Goal: Check status: Check status

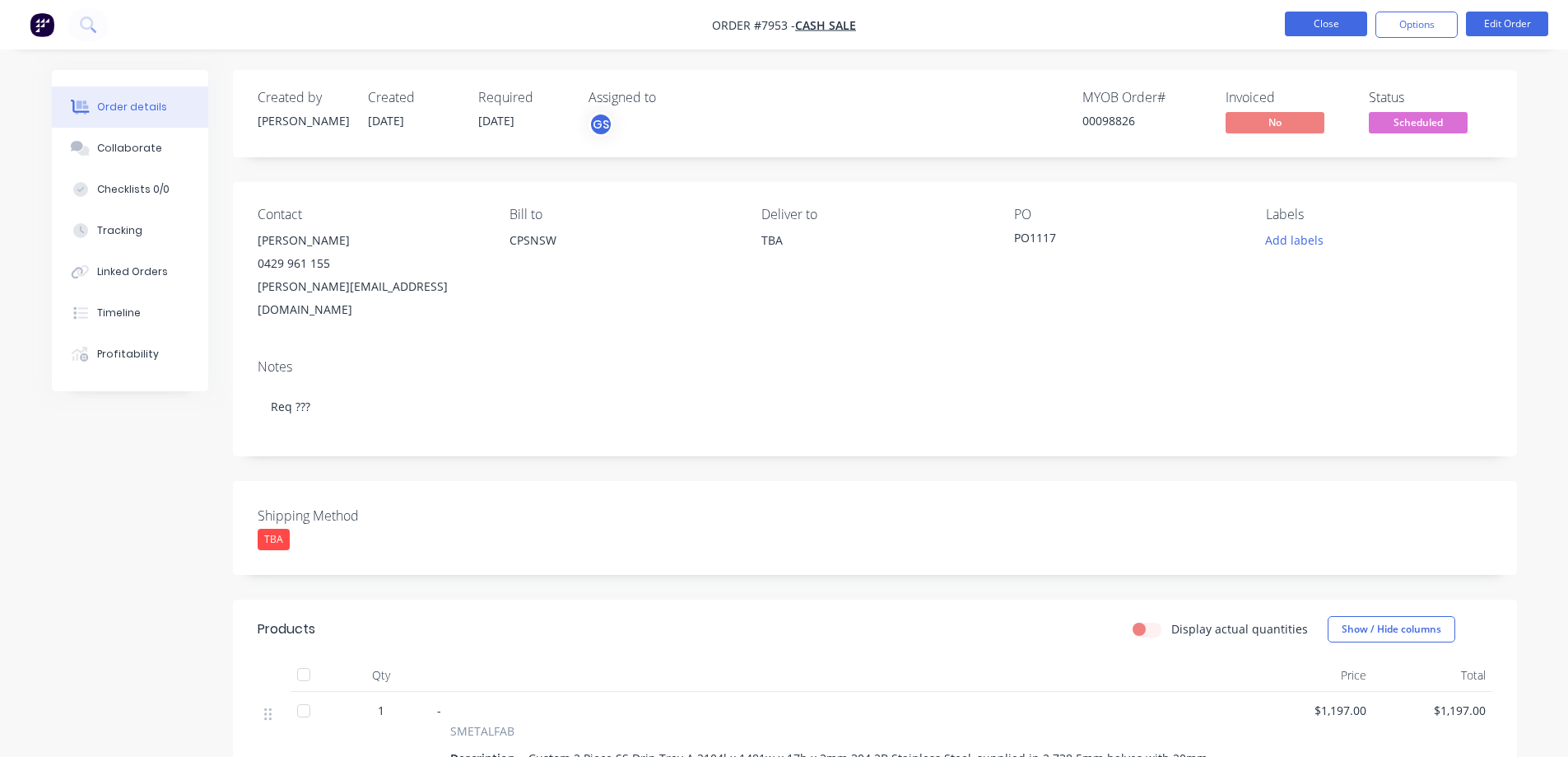
click at [1308, 27] on button "Close" at bounding box center [1326, 24] width 82 height 25
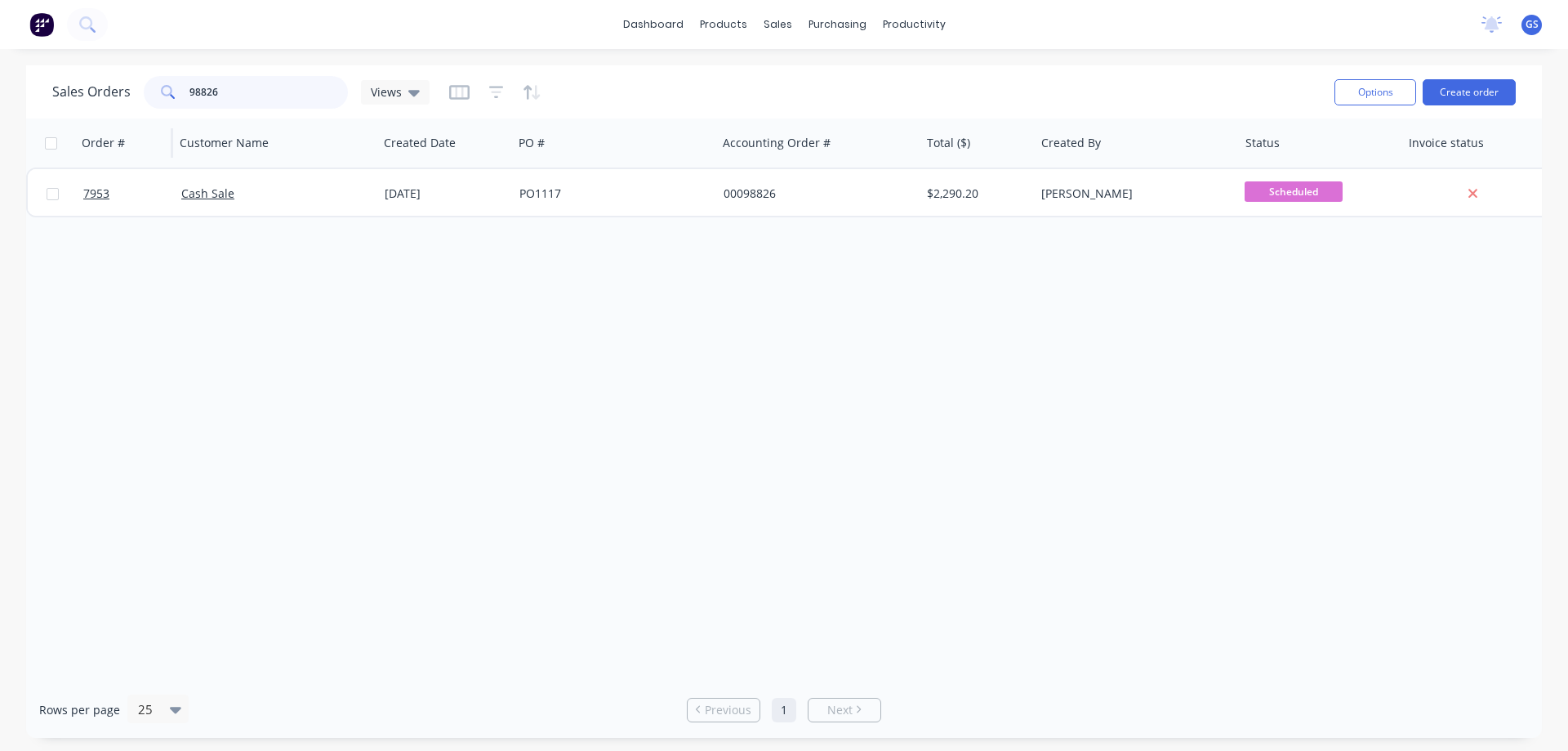
drag, startPoint x: 245, startPoint y: 95, endPoint x: 173, endPoint y: 135, distance: 82.4
click at [173, 135] on div "Sales Orders 98826 Views Options Create order Order # Customer Name Created Dat…" at bounding box center [784, 401] width 1516 height 672
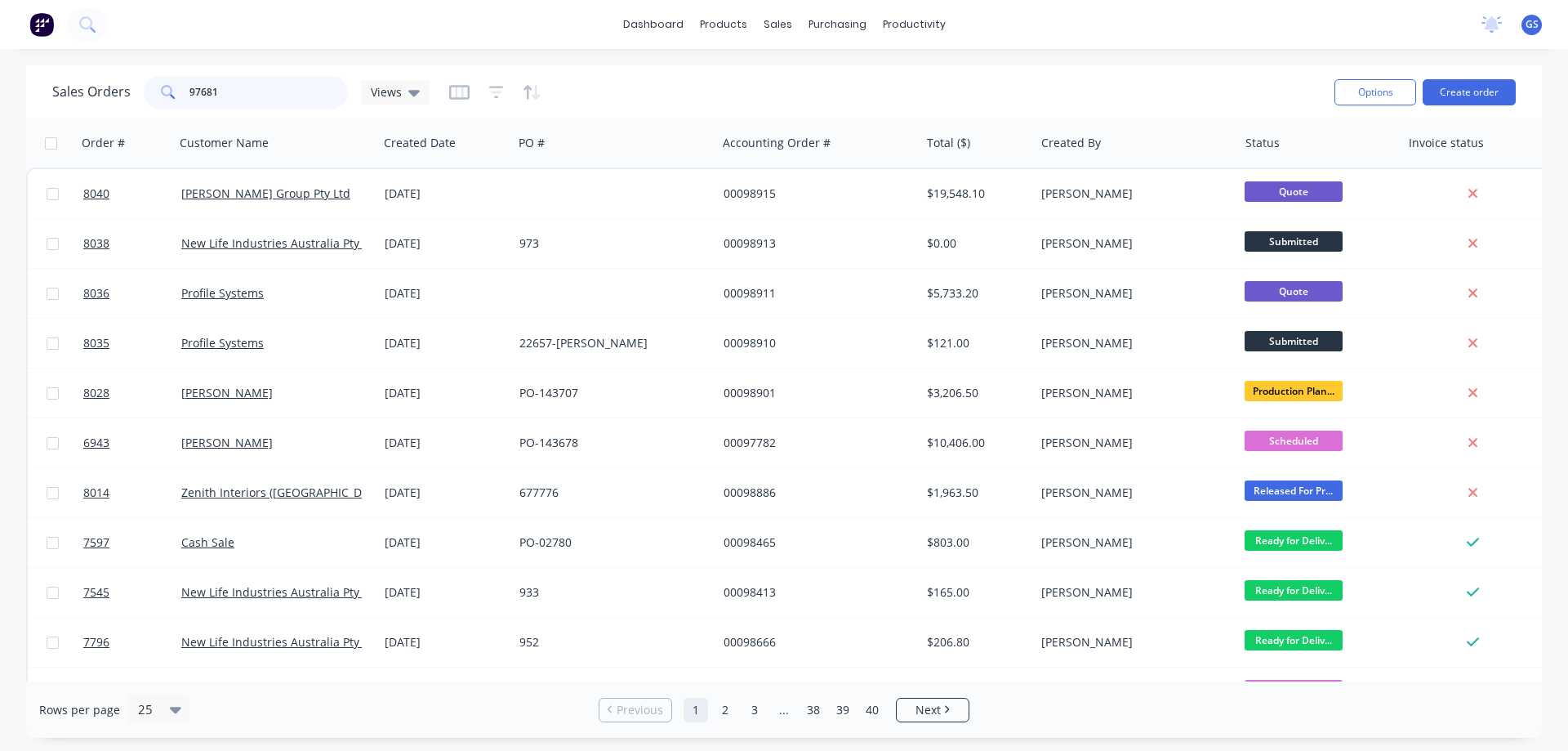
type input "97681"
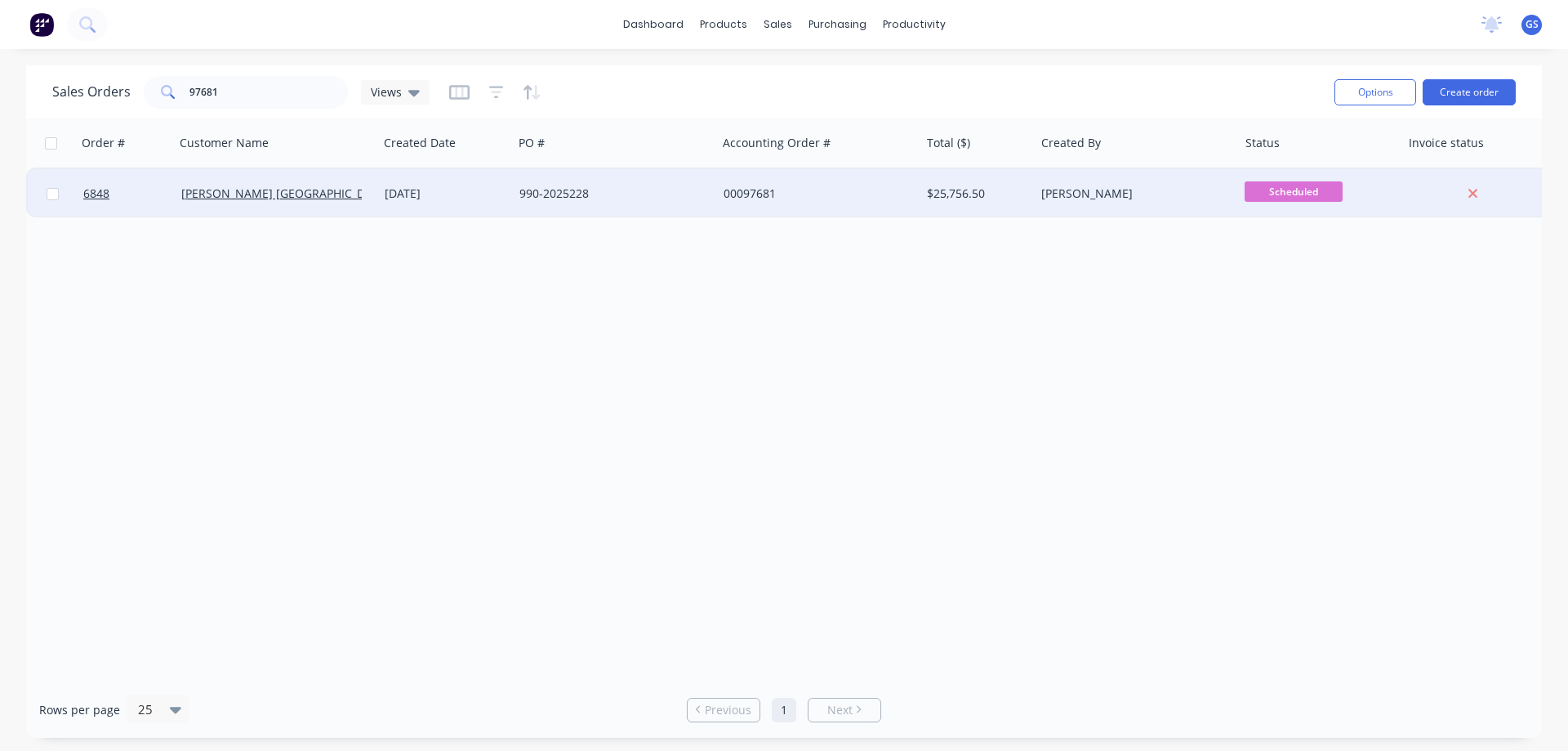
click at [227, 209] on div "[PERSON_NAME] [GEOGRAPHIC_DATA]" at bounding box center [276, 194] width 203 height 49
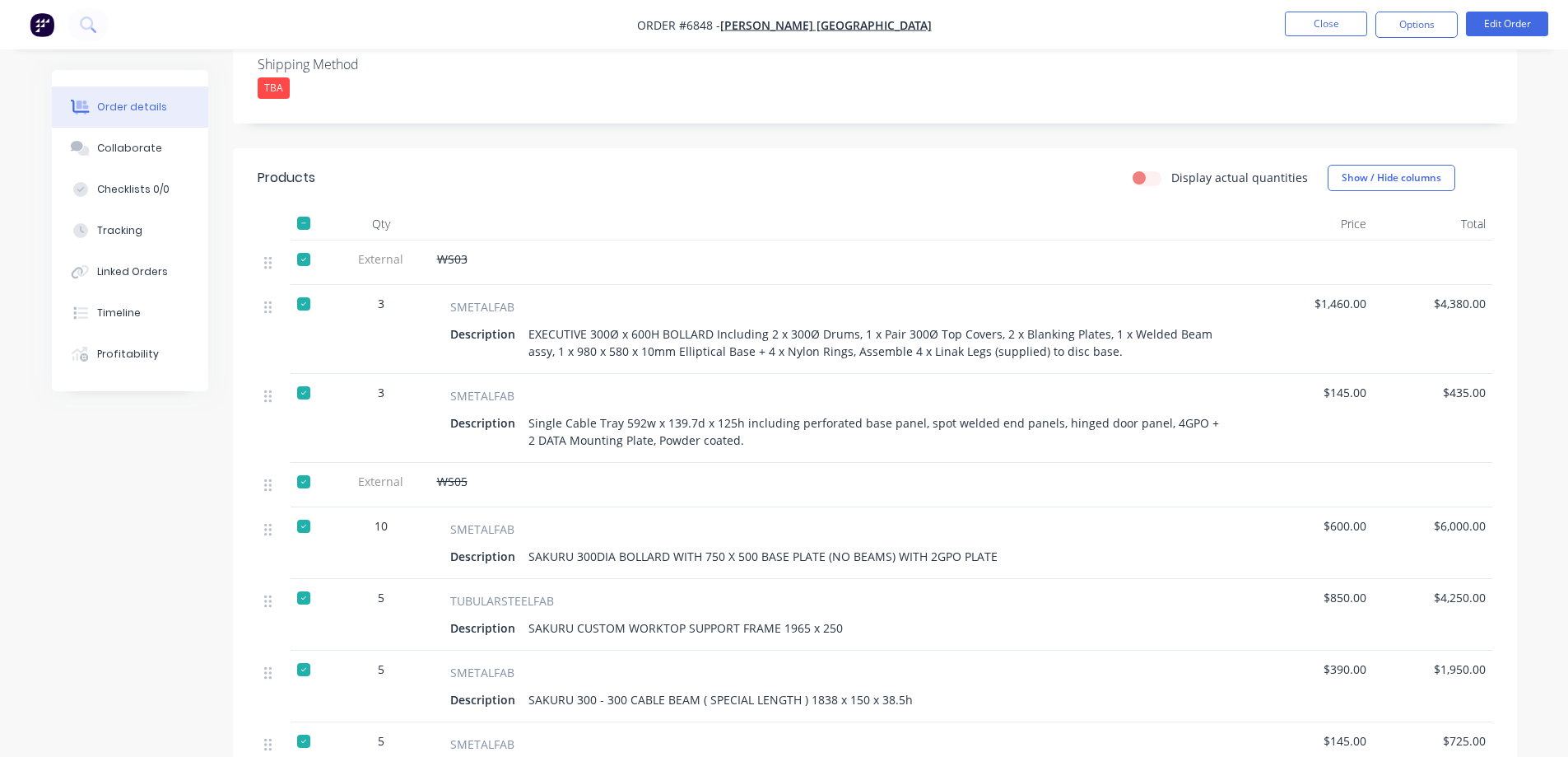
scroll to position [411, 0]
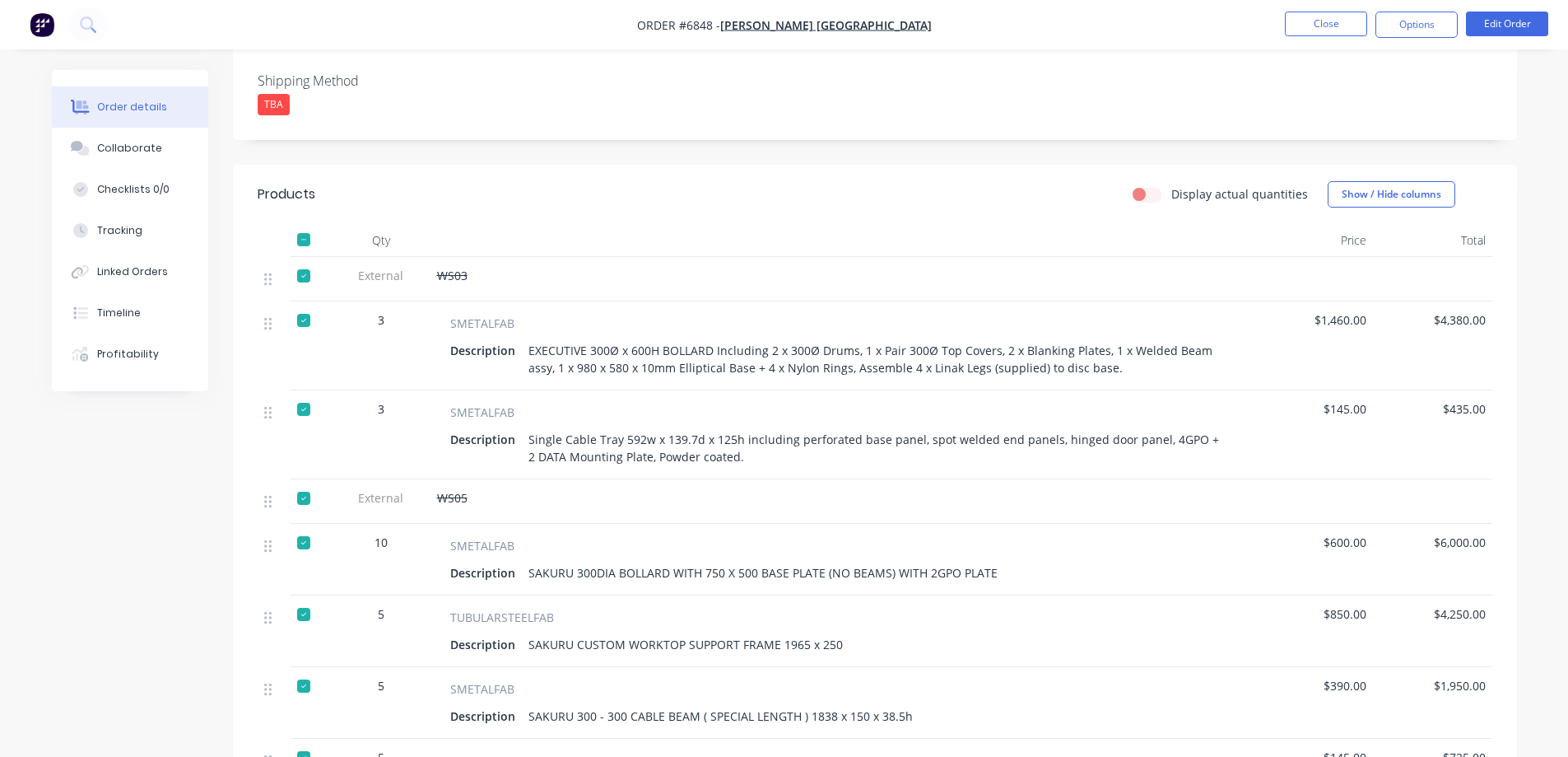
click at [303, 224] on div at bounding box center [304, 240] width 33 height 33
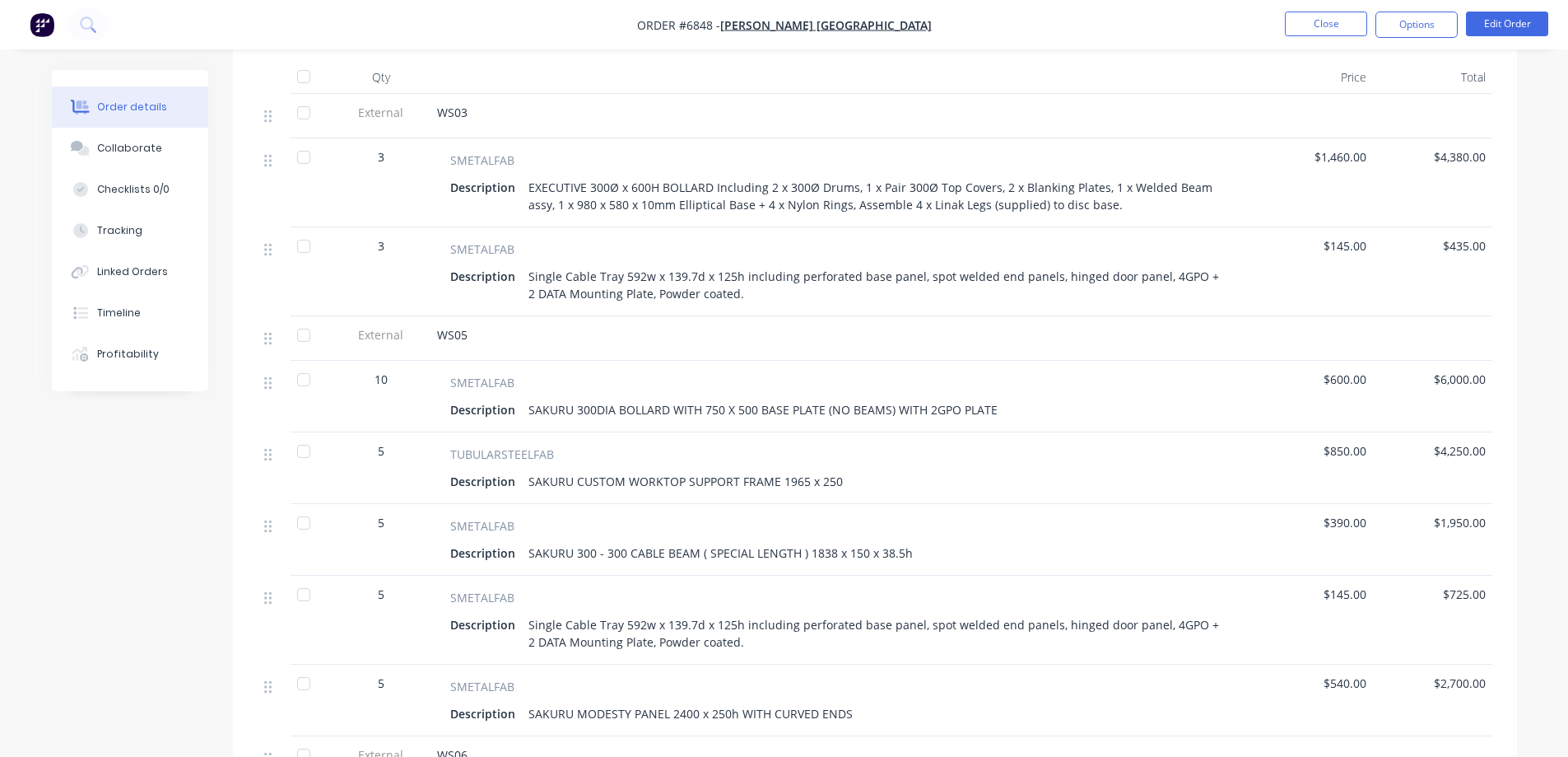
scroll to position [576, 0]
click at [302, 228] on div at bounding box center [304, 244] width 33 height 33
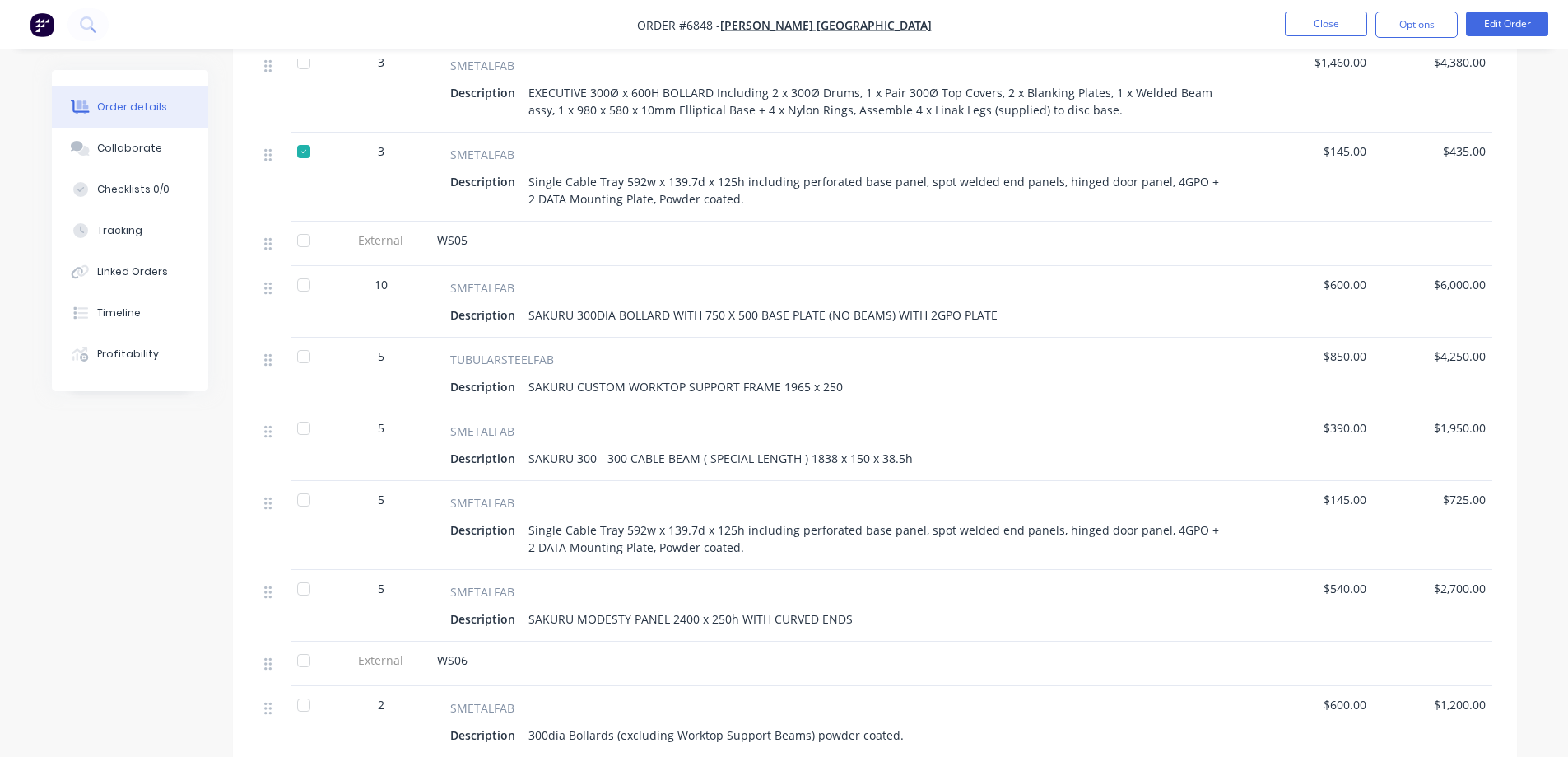
scroll to position [824, 0]
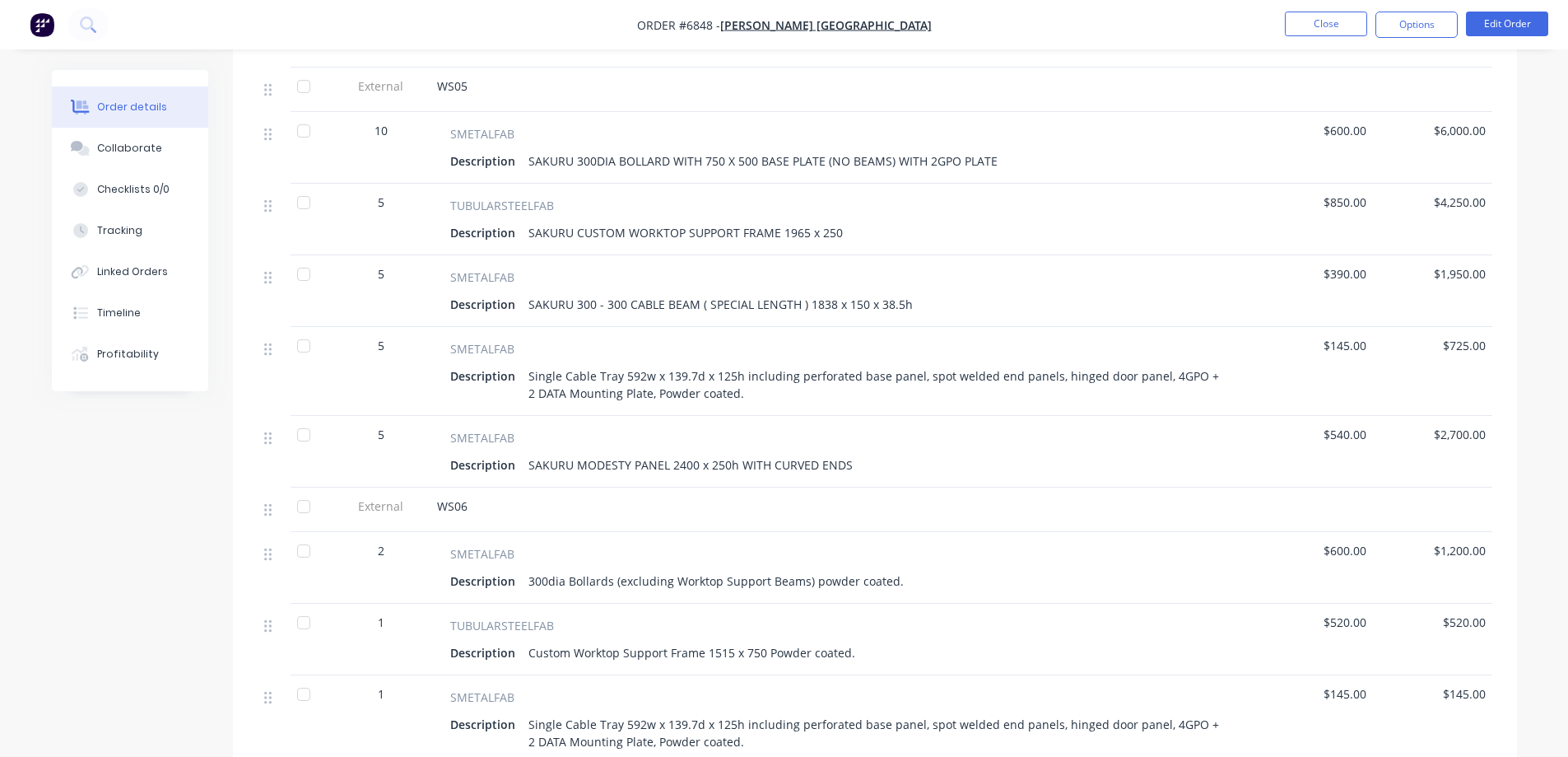
click at [300, 329] on div at bounding box center [304, 346] width 33 height 33
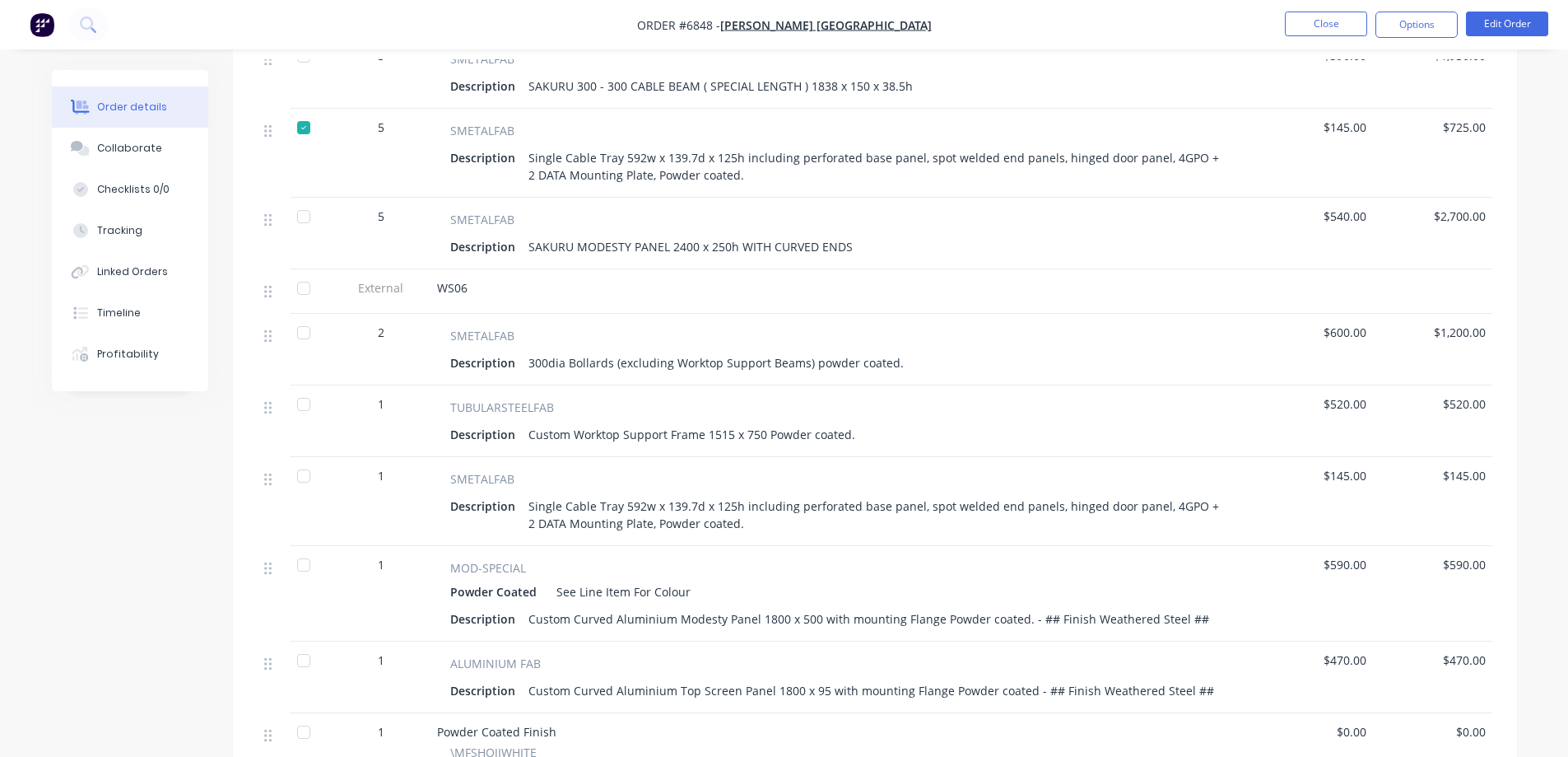
scroll to position [1070, 0]
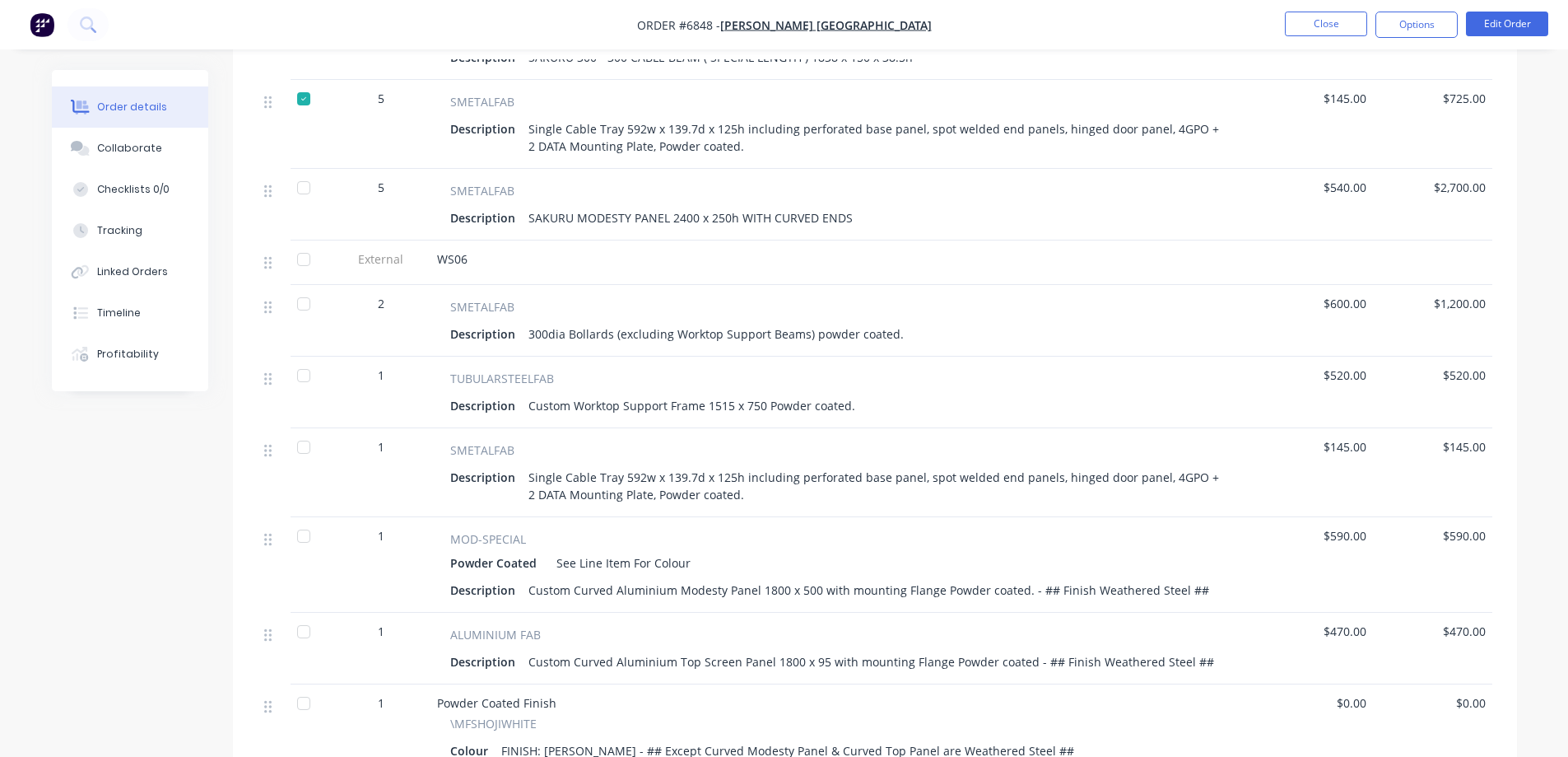
click at [304, 431] on div at bounding box center [304, 447] width 33 height 33
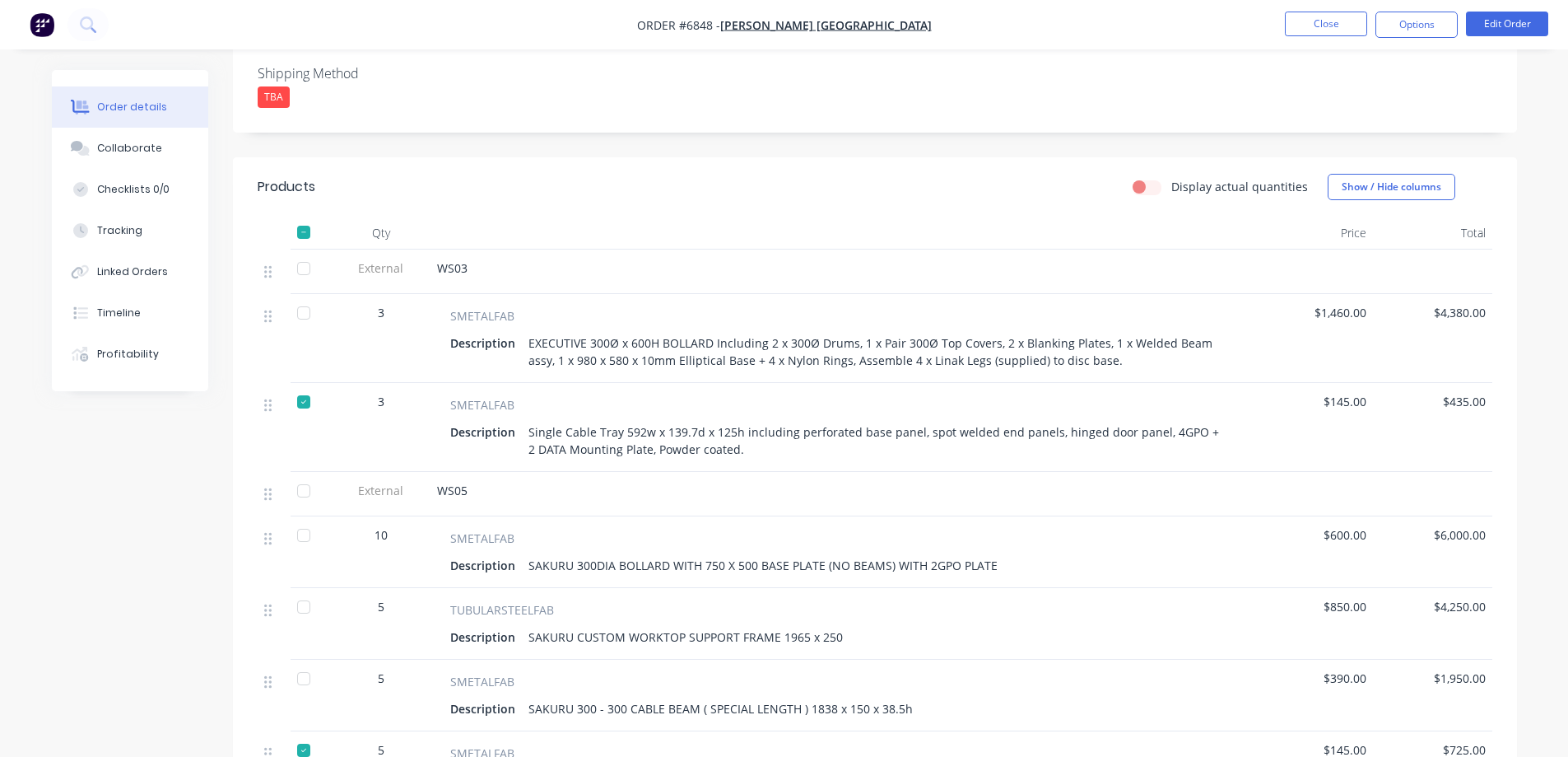
scroll to position [0, 0]
